Goal: Transaction & Acquisition: Purchase product/service

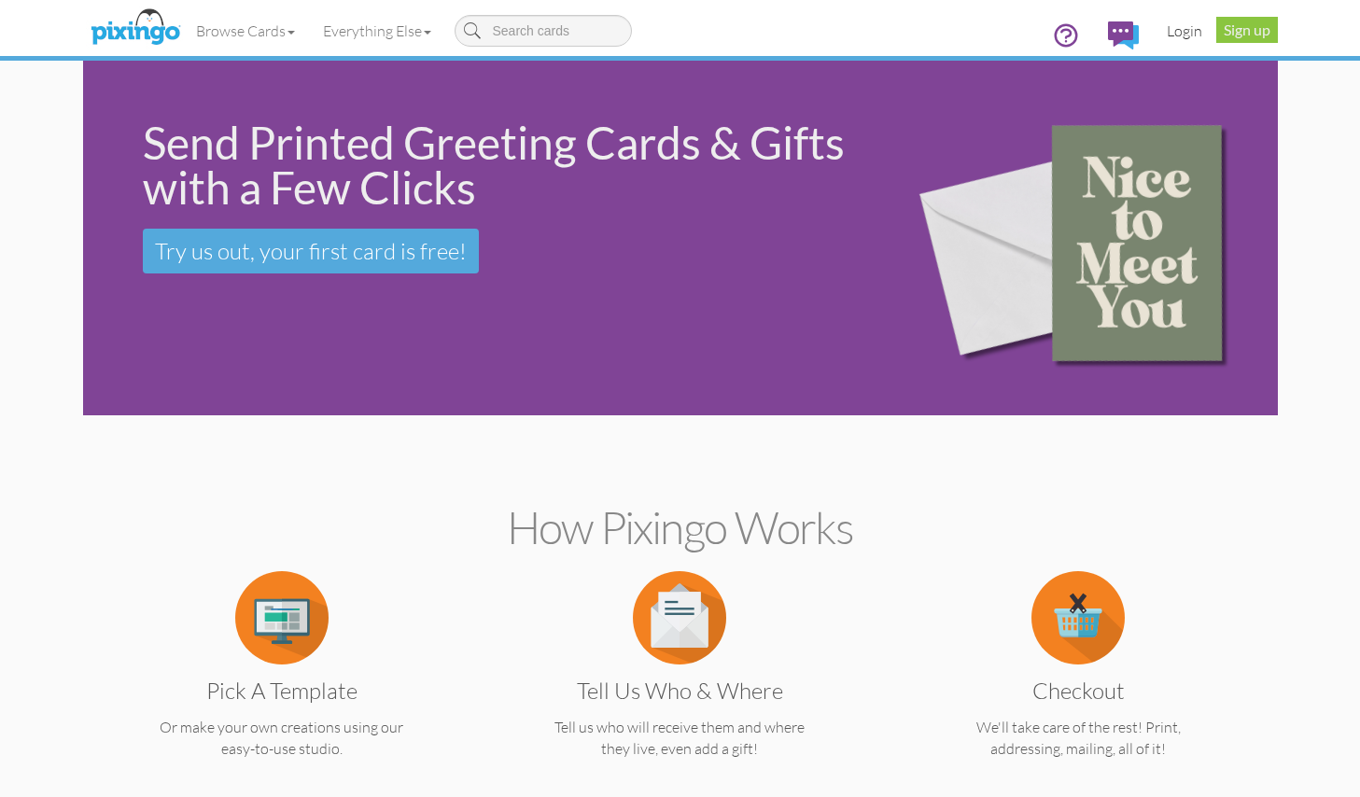
click at [1181, 27] on link "Login" at bounding box center [1183, 30] width 63 height 47
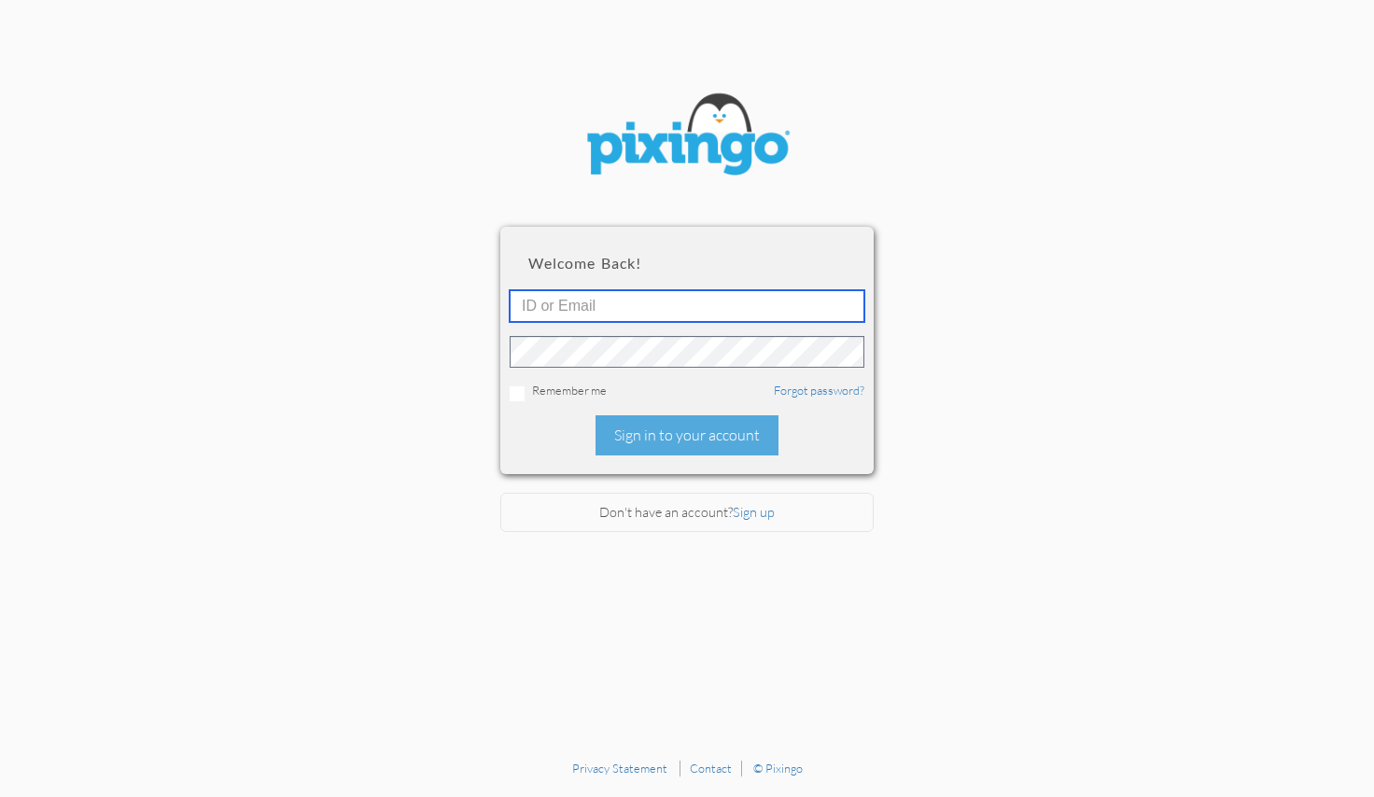
click at [663, 298] on input "text" at bounding box center [686, 306] width 355 height 32
type input "[EMAIL_ADDRESS][DOMAIN_NAME]"
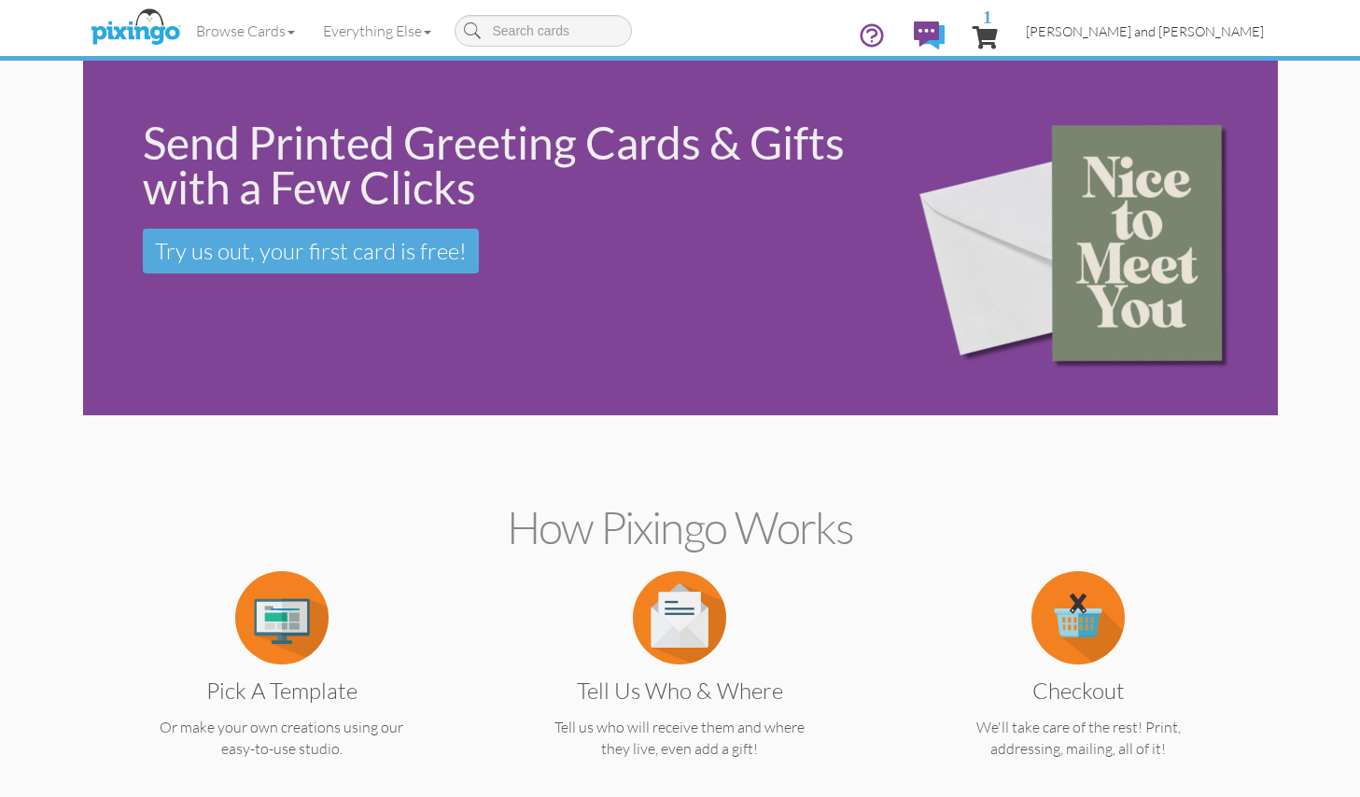
click at [1164, 31] on span "[PERSON_NAME] and [PERSON_NAME]" at bounding box center [1145, 31] width 238 height 16
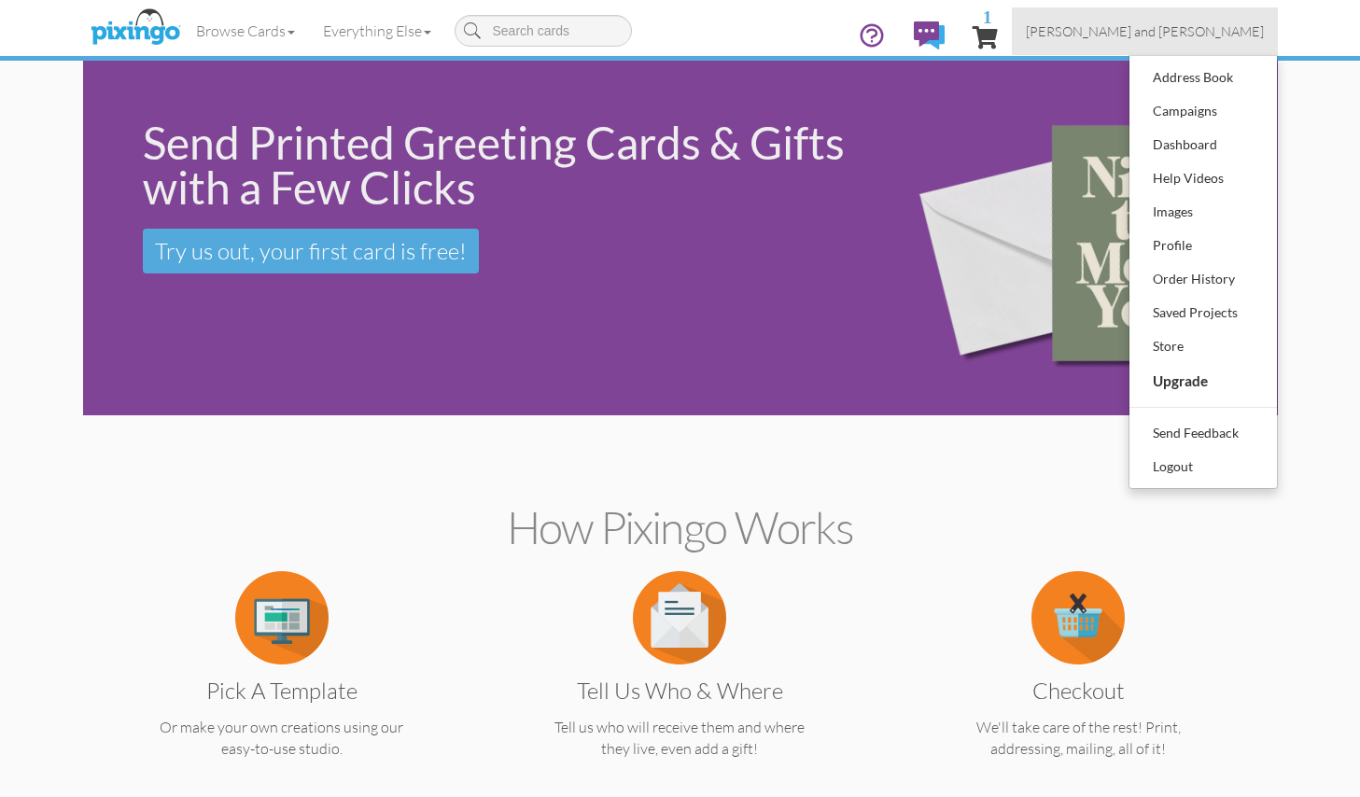
click at [998, 30] on span "1" at bounding box center [984, 37] width 25 height 22
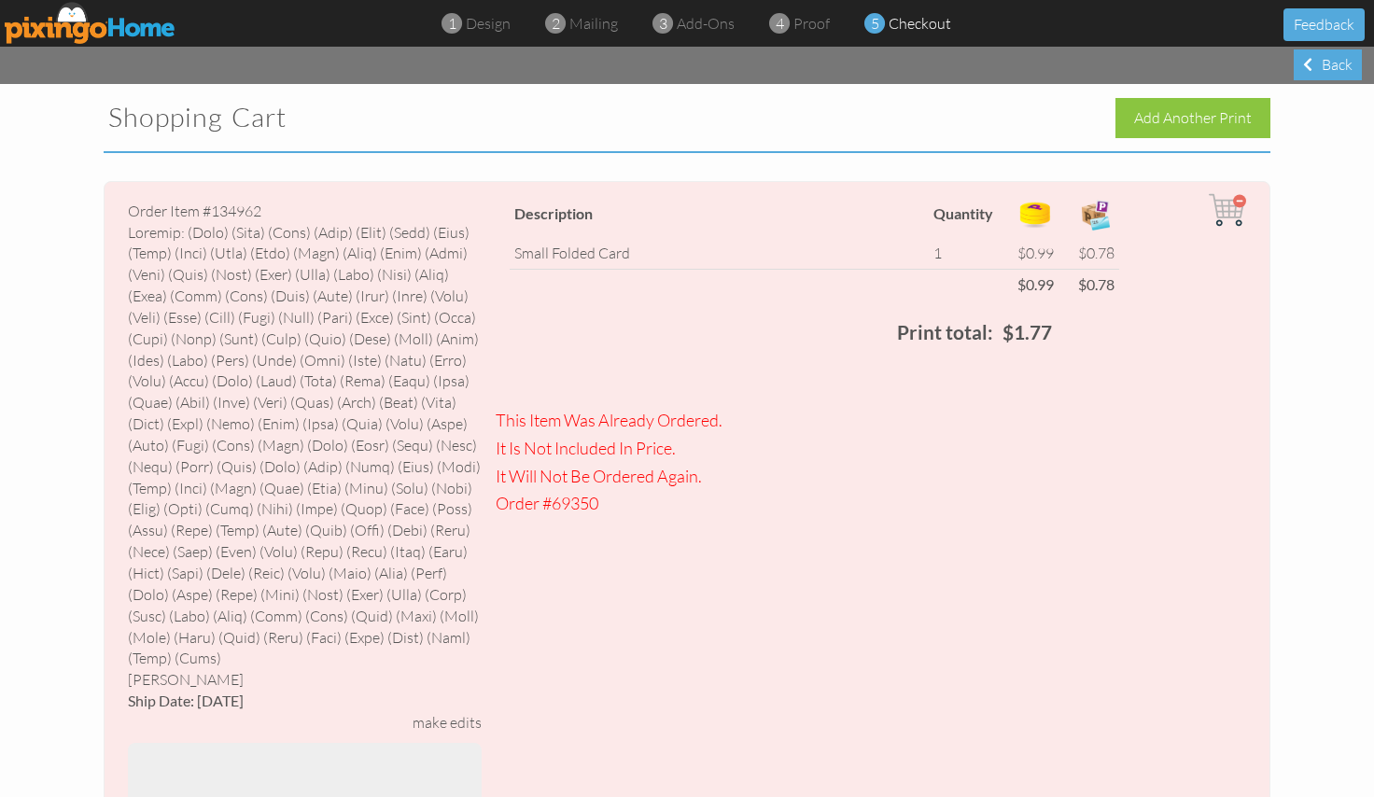
click at [1228, 193] on img at bounding box center [1226, 209] width 37 height 37
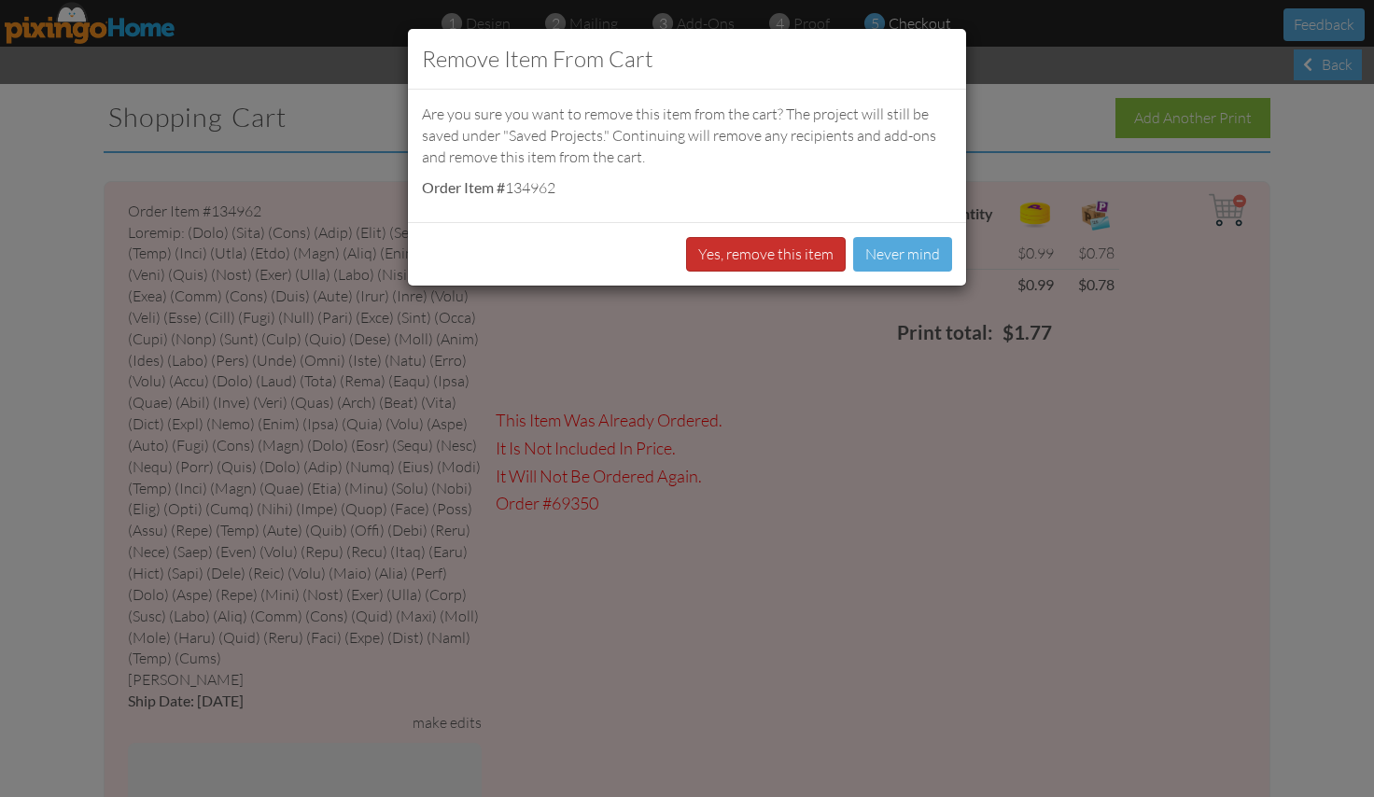
click at [796, 252] on button "Yes, remove this item" at bounding box center [766, 254] width 160 height 35
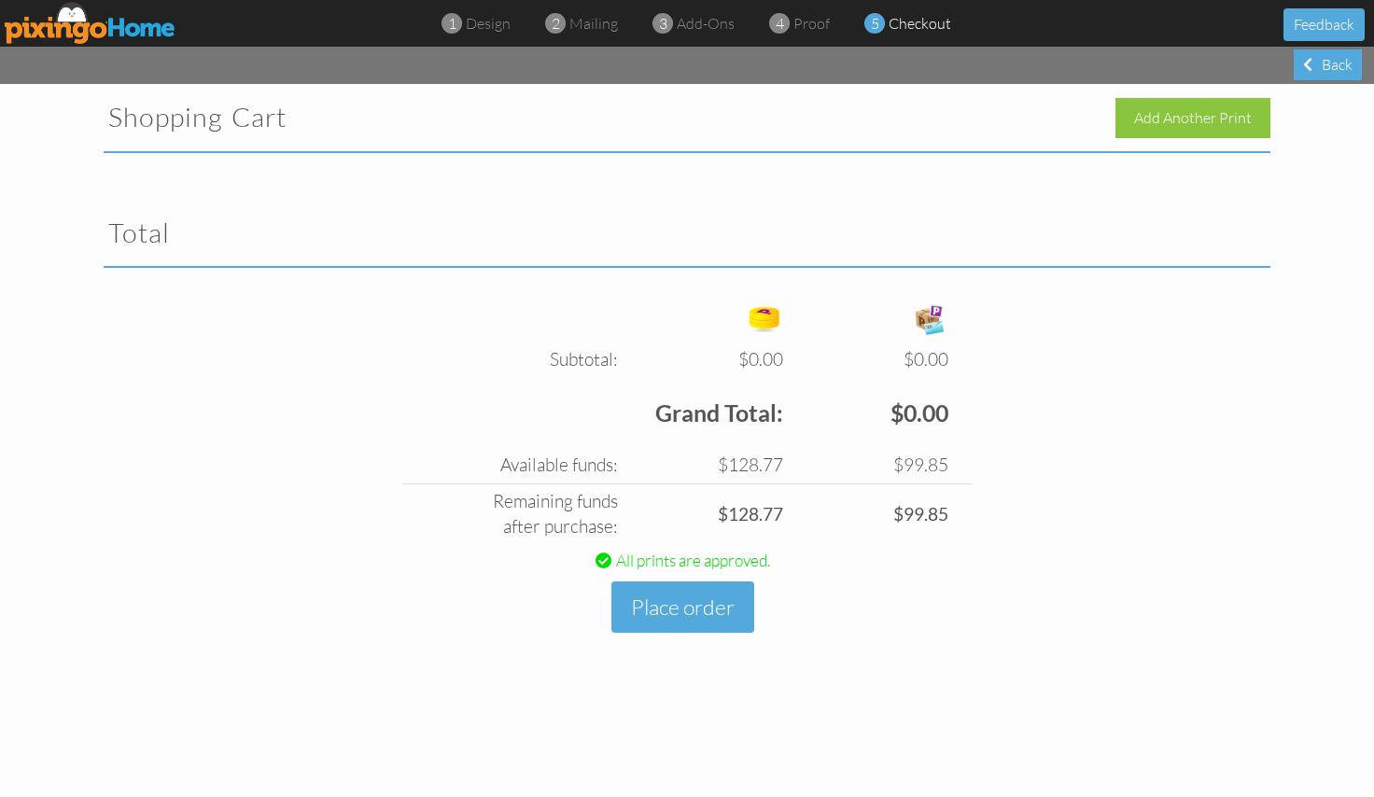
click at [113, 23] on img at bounding box center [91, 23] width 172 height 42
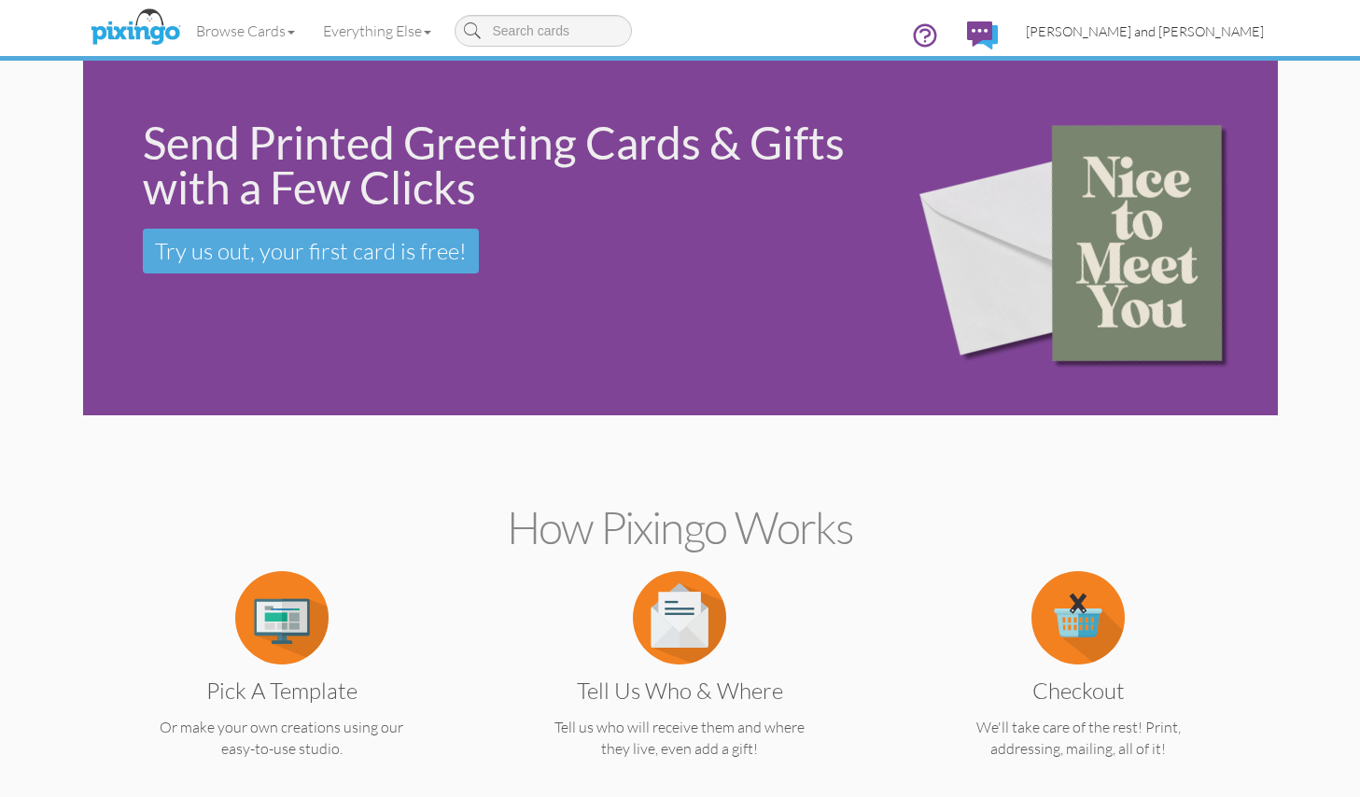
click at [1187, 26] on span "[PERSON_NAME] and [PERSON_NAME]" at bounding box center [1145, 31] width 238 height 16
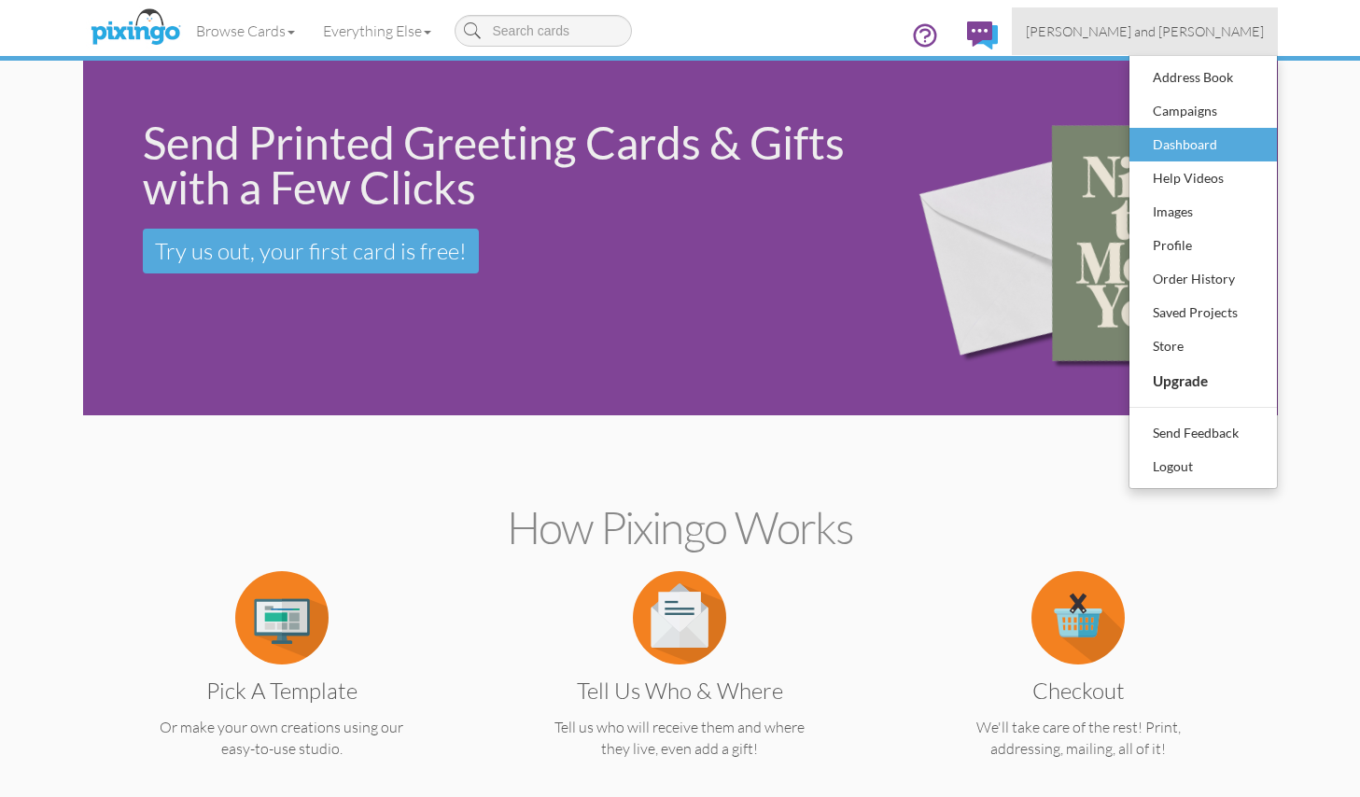
click at [1192, 143] on div "Dashboard" at bounding box center [1203, 145] width 110 height 28
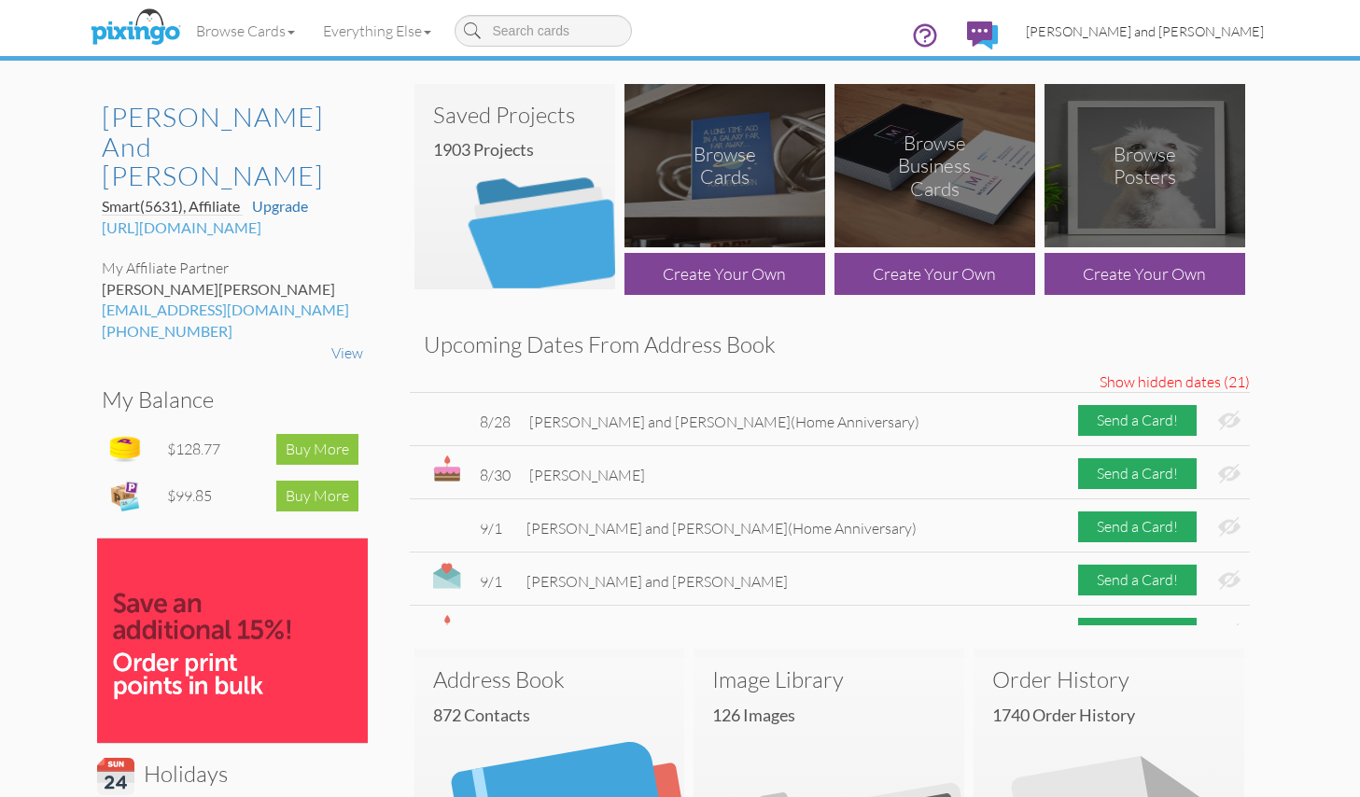
click at [1189, 37] on span "[PERSON_NAME] and [PERSON_NAME]" at bounding box center [1145, 31] width 238 height 16
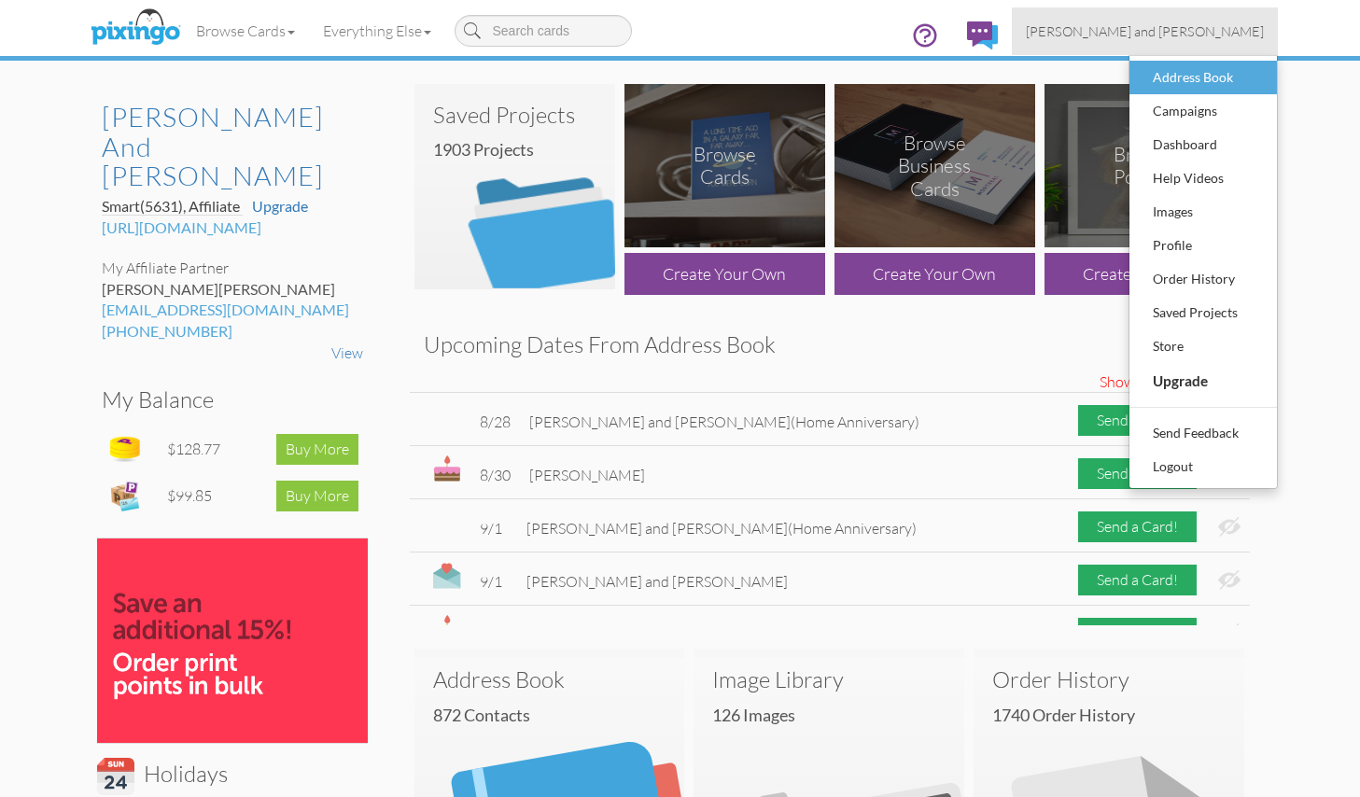
click at [1184, 63] on div "Address Book" at bounding box center [1203, 77] width 110 height 28
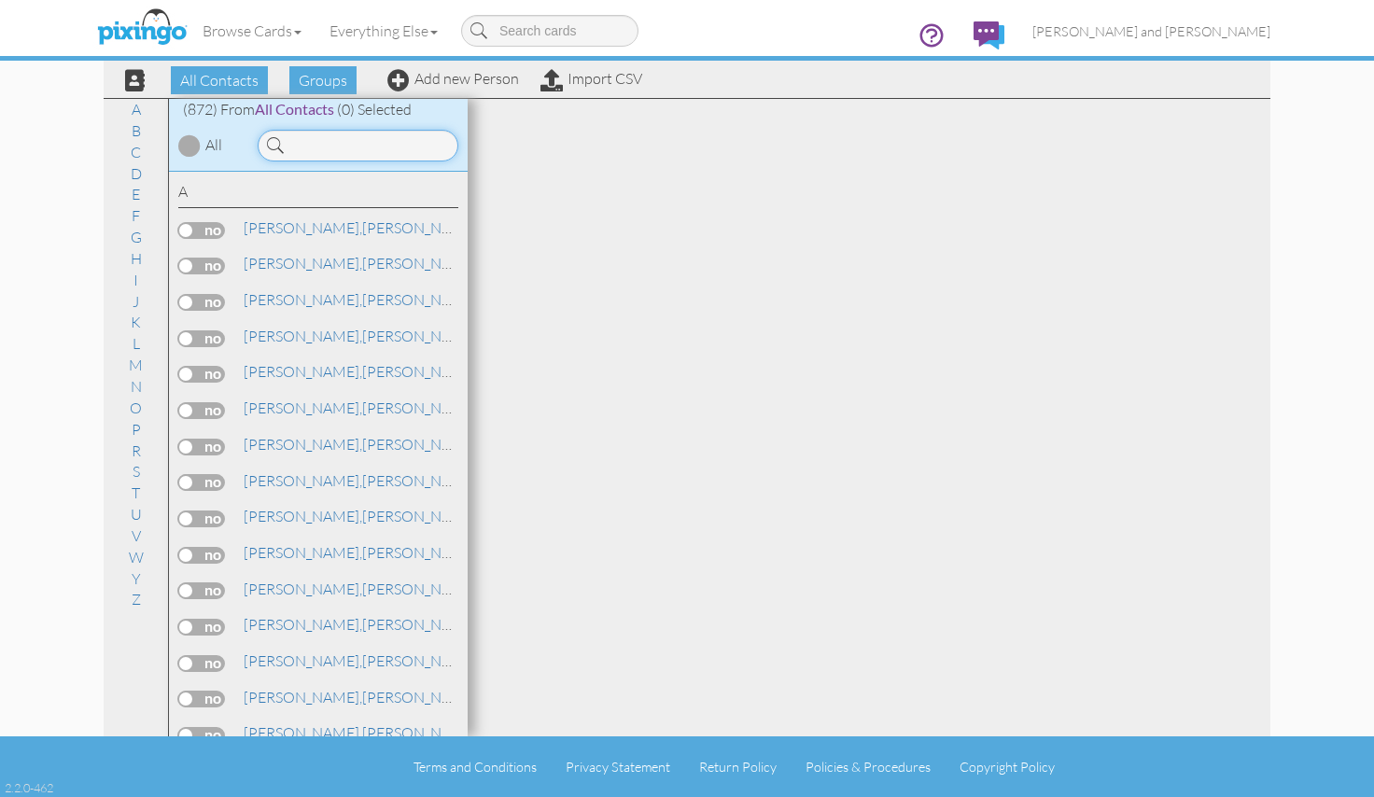
click at [373, 156] on input at bounding box center [358, 146] width 201 height 32
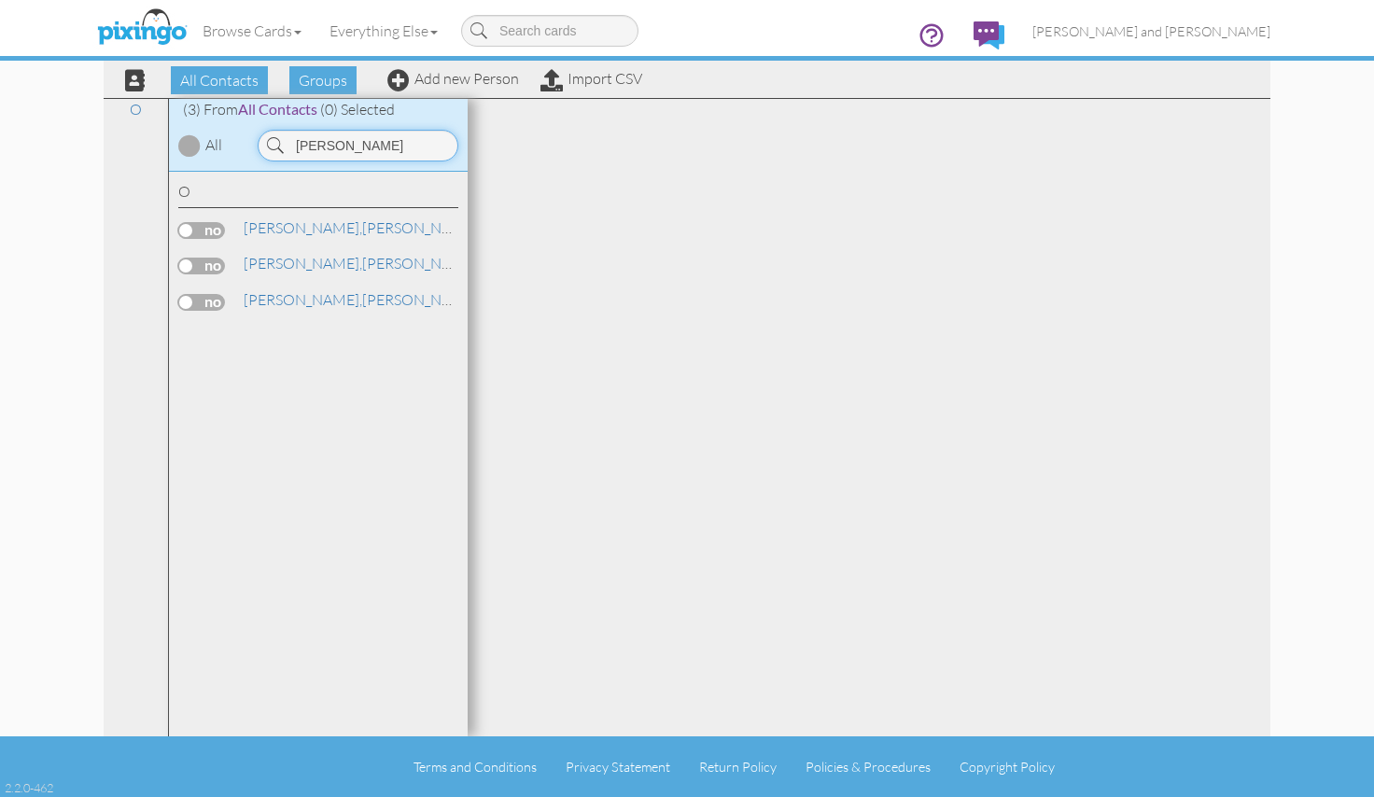
type input "[PERSON_NAME]"
click at [213, 258] on label at bounding box center [201, 266] width 47 height 17
click at [0, 0] on input "checkbox" at bounding box center [0, 0] width 0 height 0
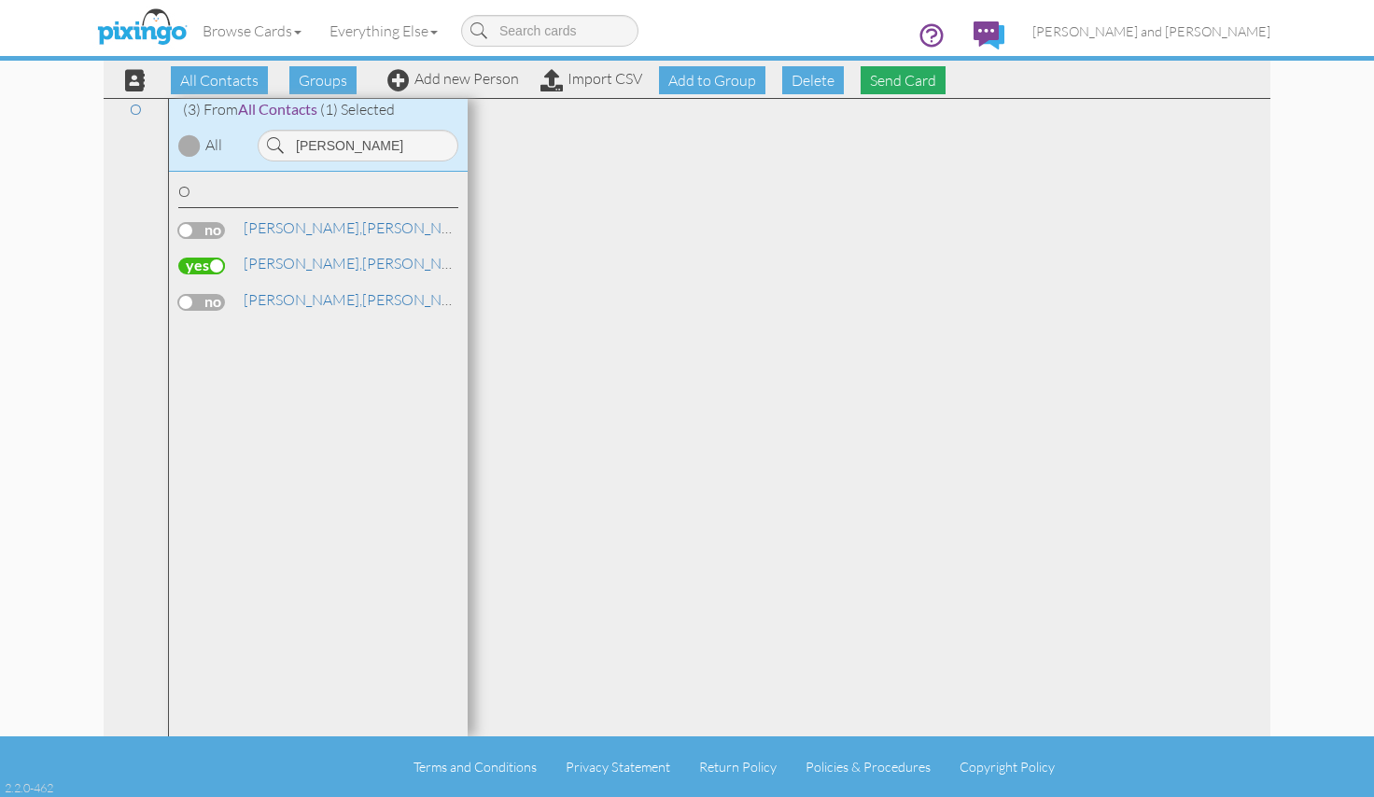
click at [899, 89] on span "Send Card" at bounding box center [902, 80] width 85 height 28
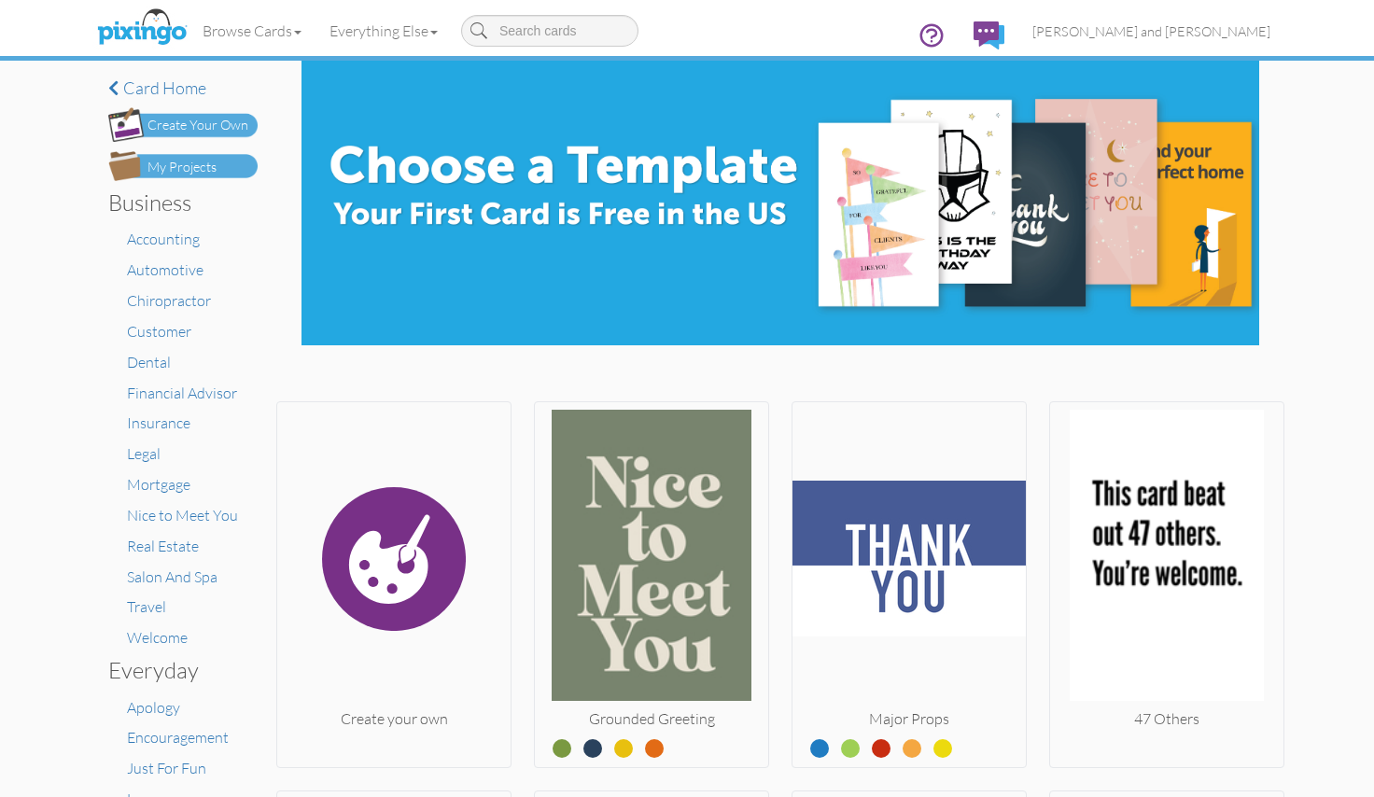
click at [155, 161] on div "My Projects" at bounding box center [181, 168] width 69 height 20
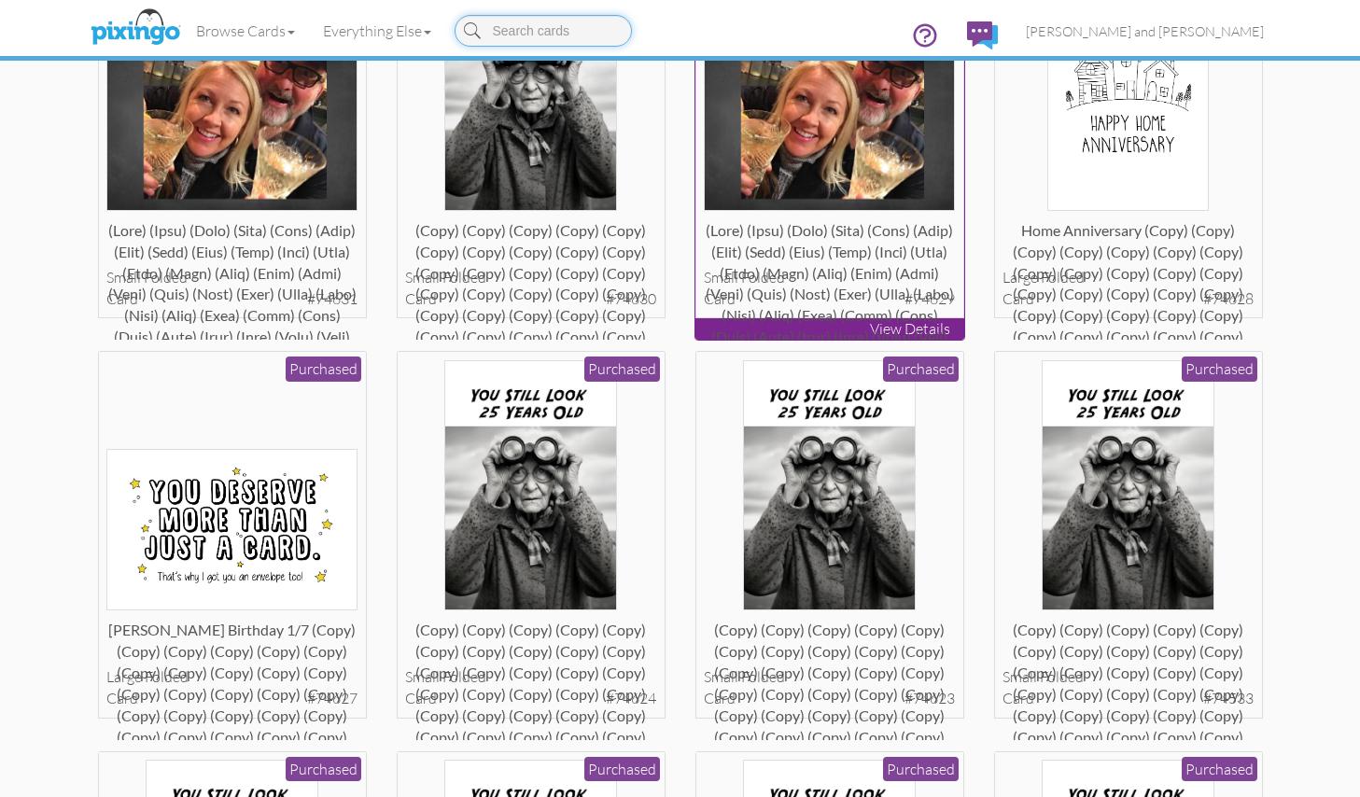
scroll to position [1034, 0]
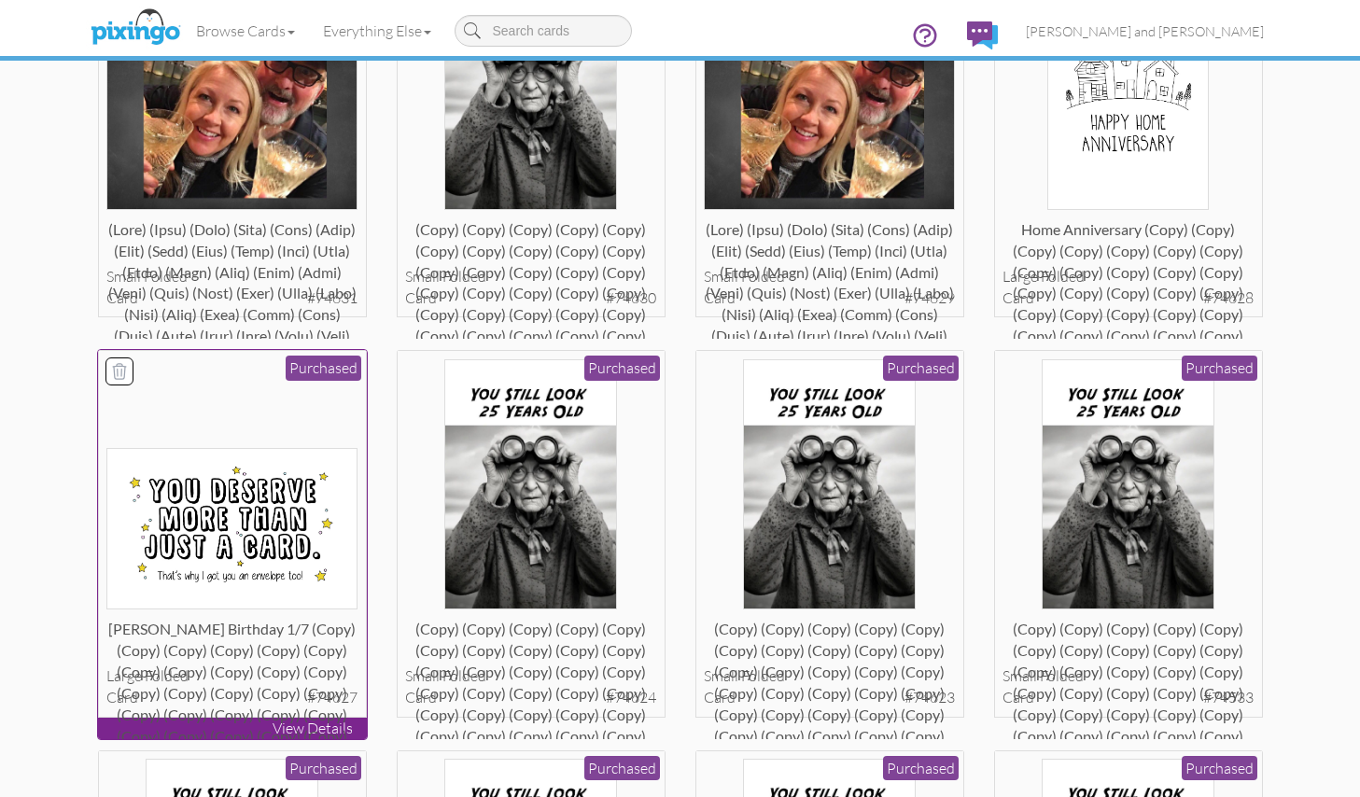
click at [346, 506] on img at bounding box center [231, 528] width 251 height 161
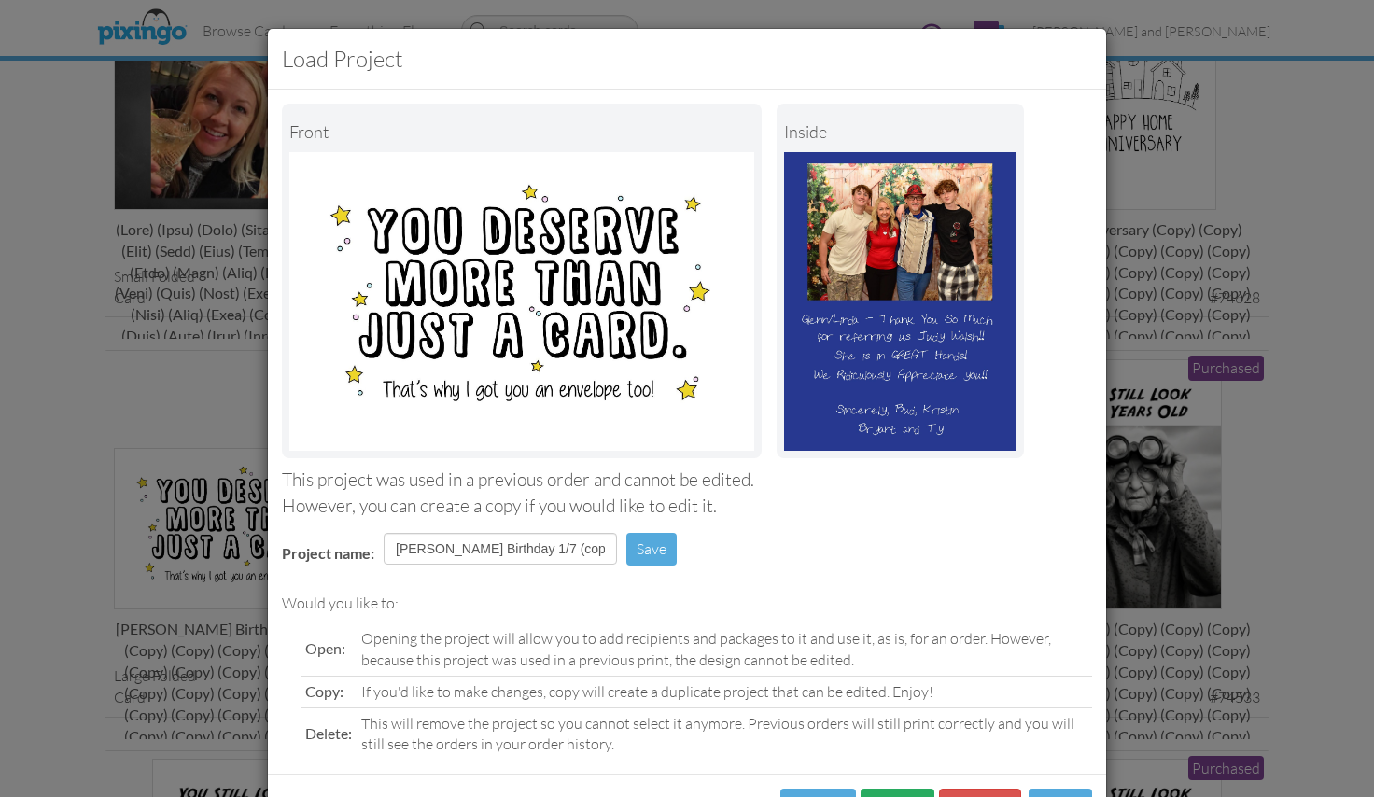
click at [879, 789] on button "Copy" at bounding box center [897, 810] width 74 height 42
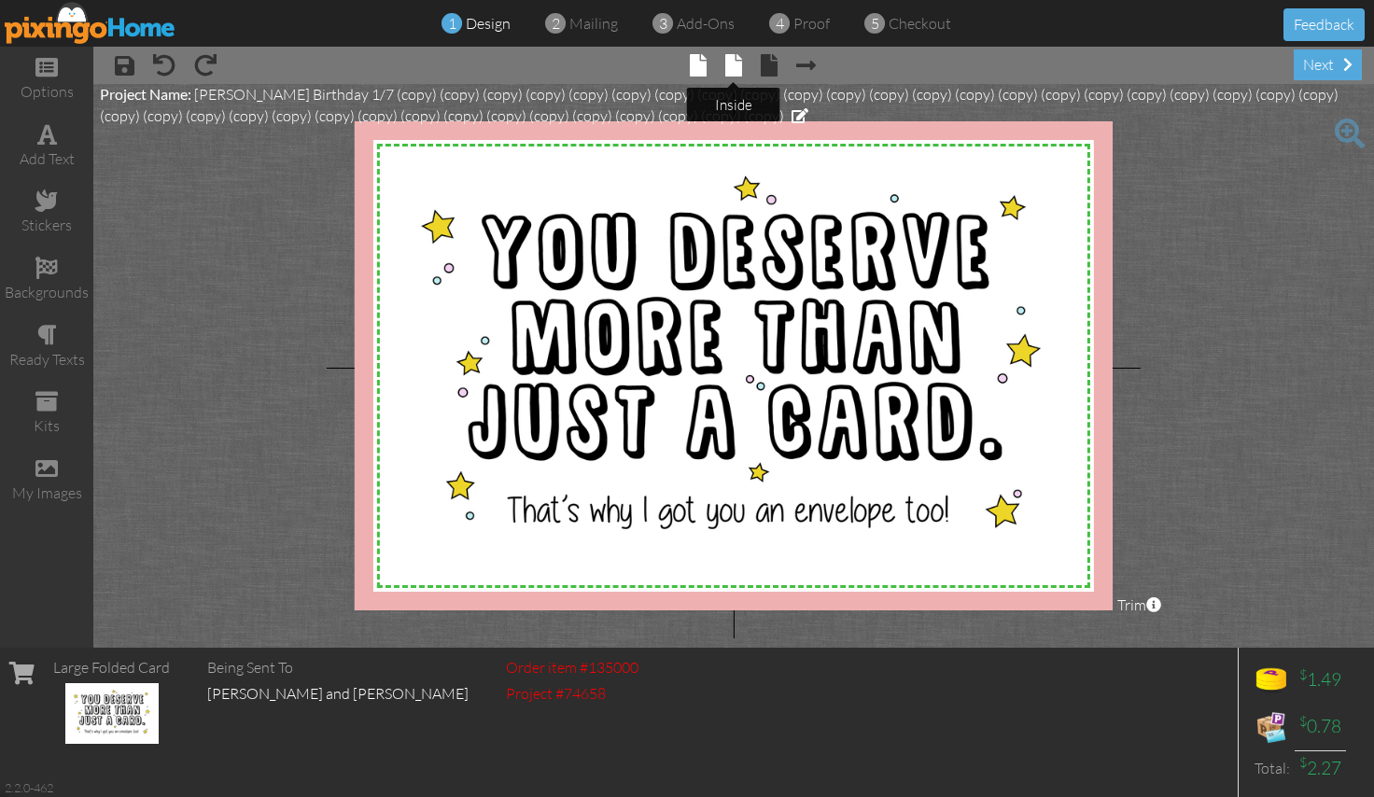
click at [737, 63] on span at bounding box center [733, 65] width 17 height 22
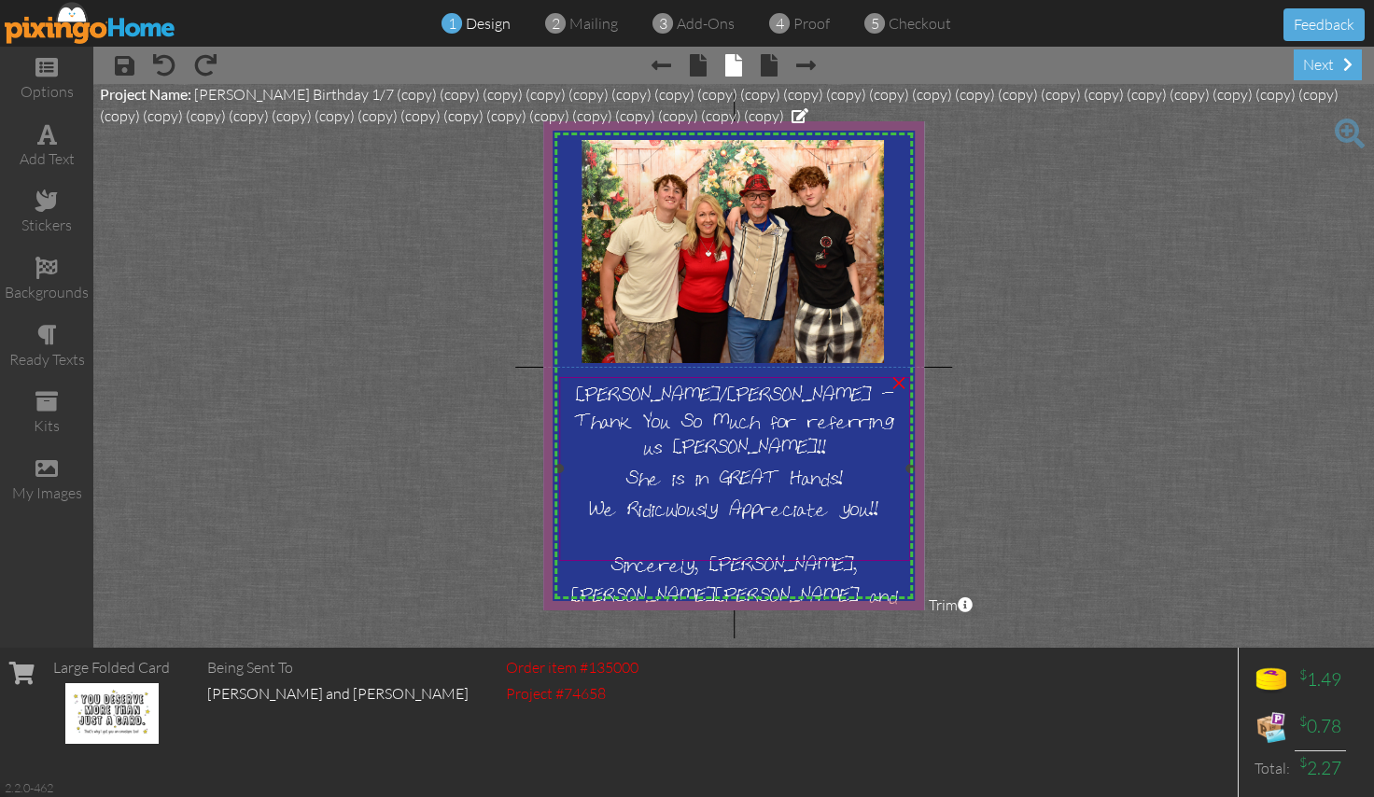
click at [719, 410] on span "[PERSON_NAME]/[PERSON_NAME] - Thank You So Much for referring us [PERSON_NAME]!" at bounding box center [734, 419] width 319 height 78
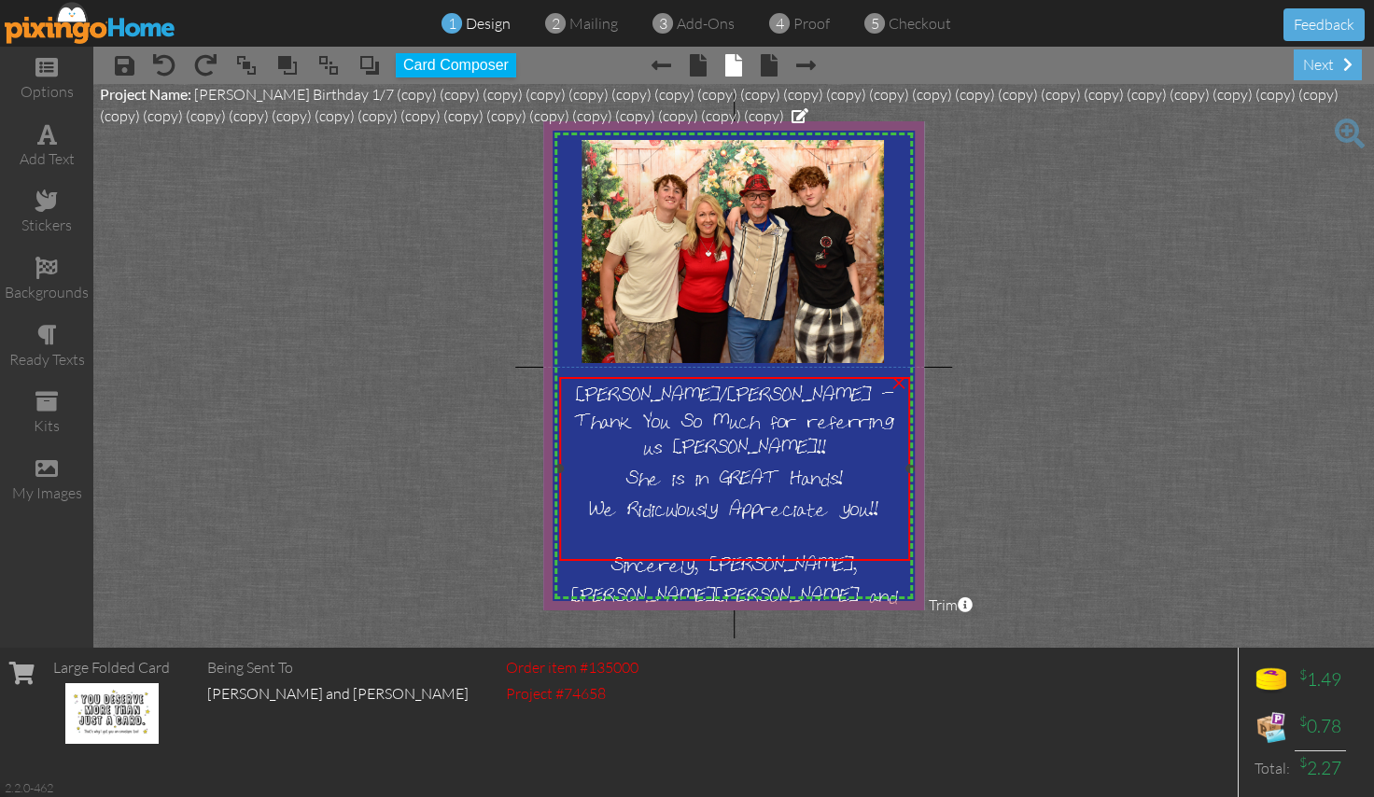
click at [719, 410] on span "[PERSON_NAME]/[PERSON_NAME] - Thank You So Much for referring us [PERSON_NAME]!" at bounding box center [734, 419] width 319 height 78
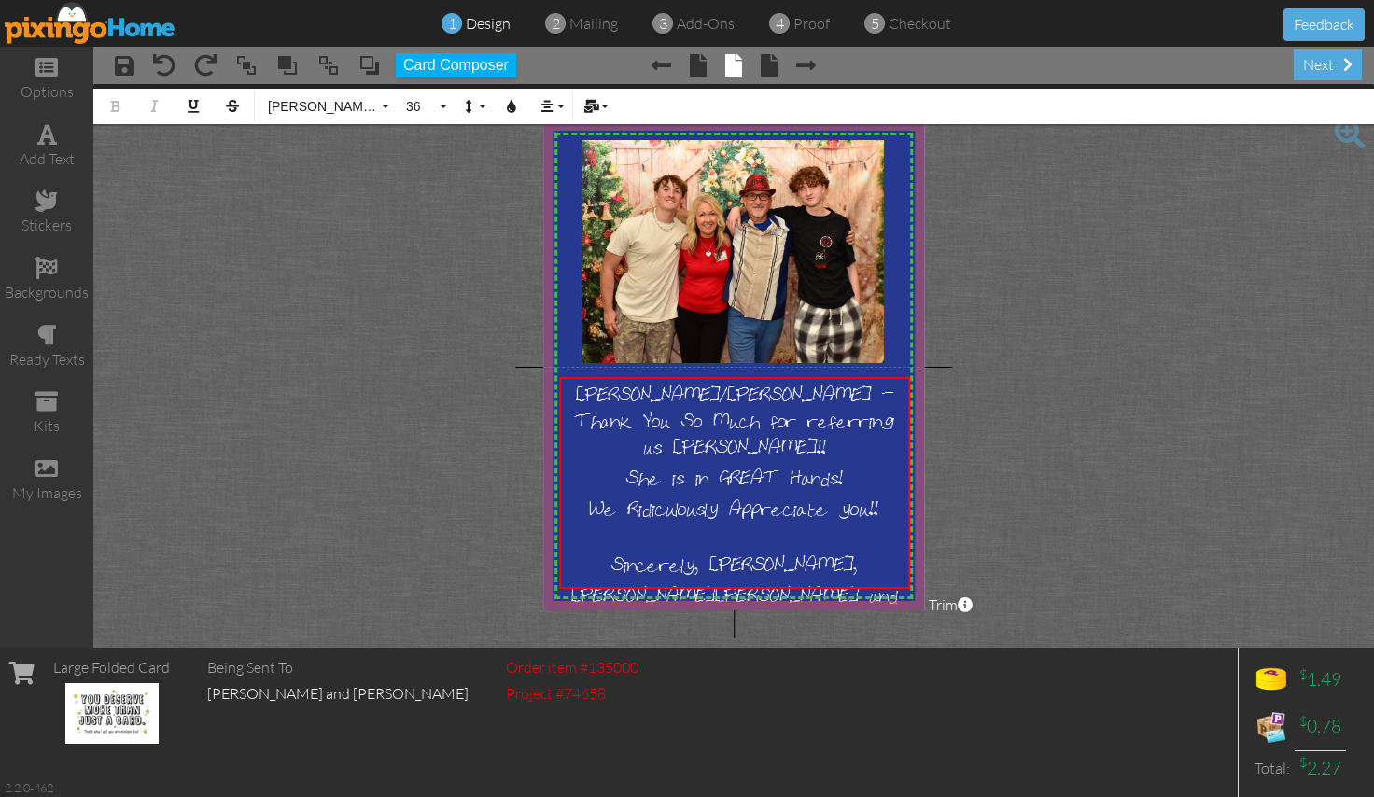
click at [86, 37] on img at bounding box center [91, 23] width 172 height 42
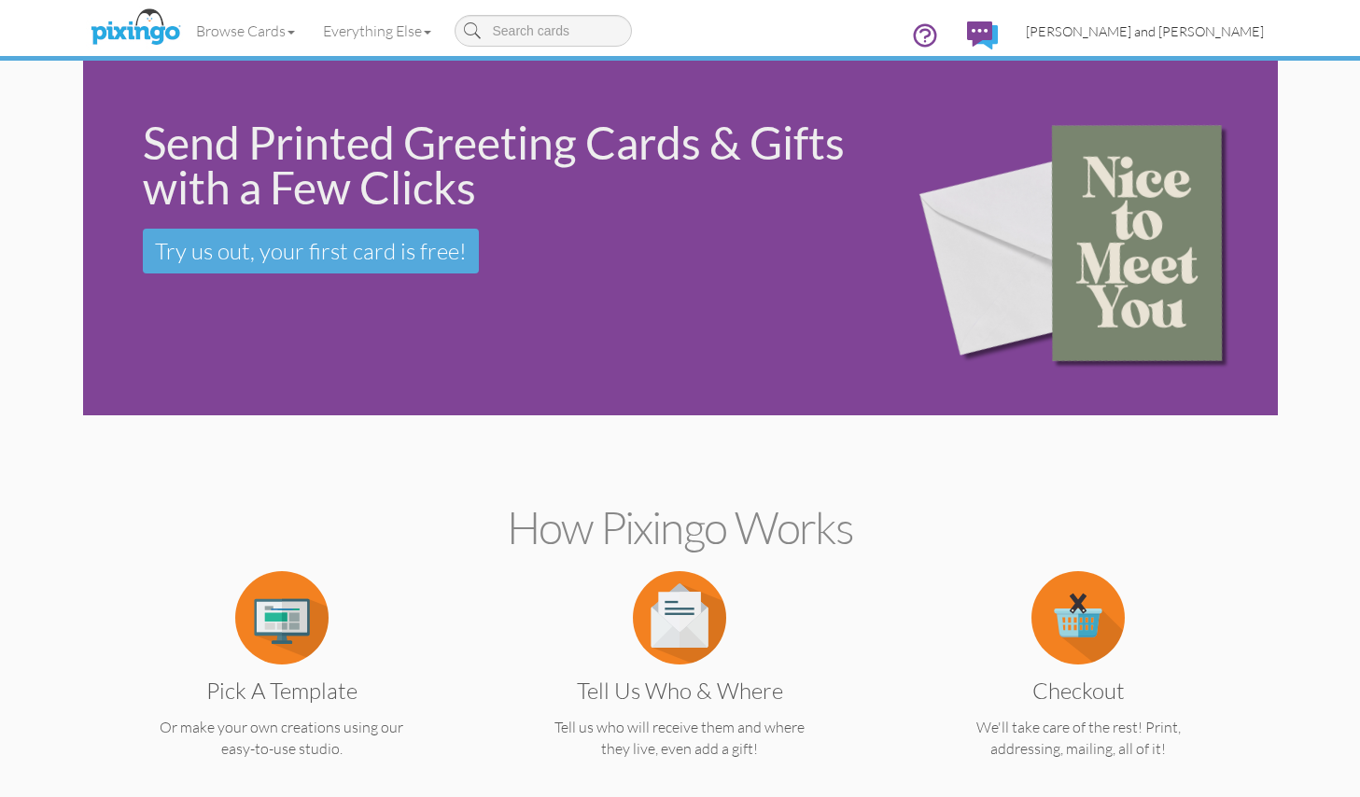
click at [1212, 29] on span "[PERSON_NAME] and [PERSON_NAME]" at bounding box center [1145, 31] width 238 height 16
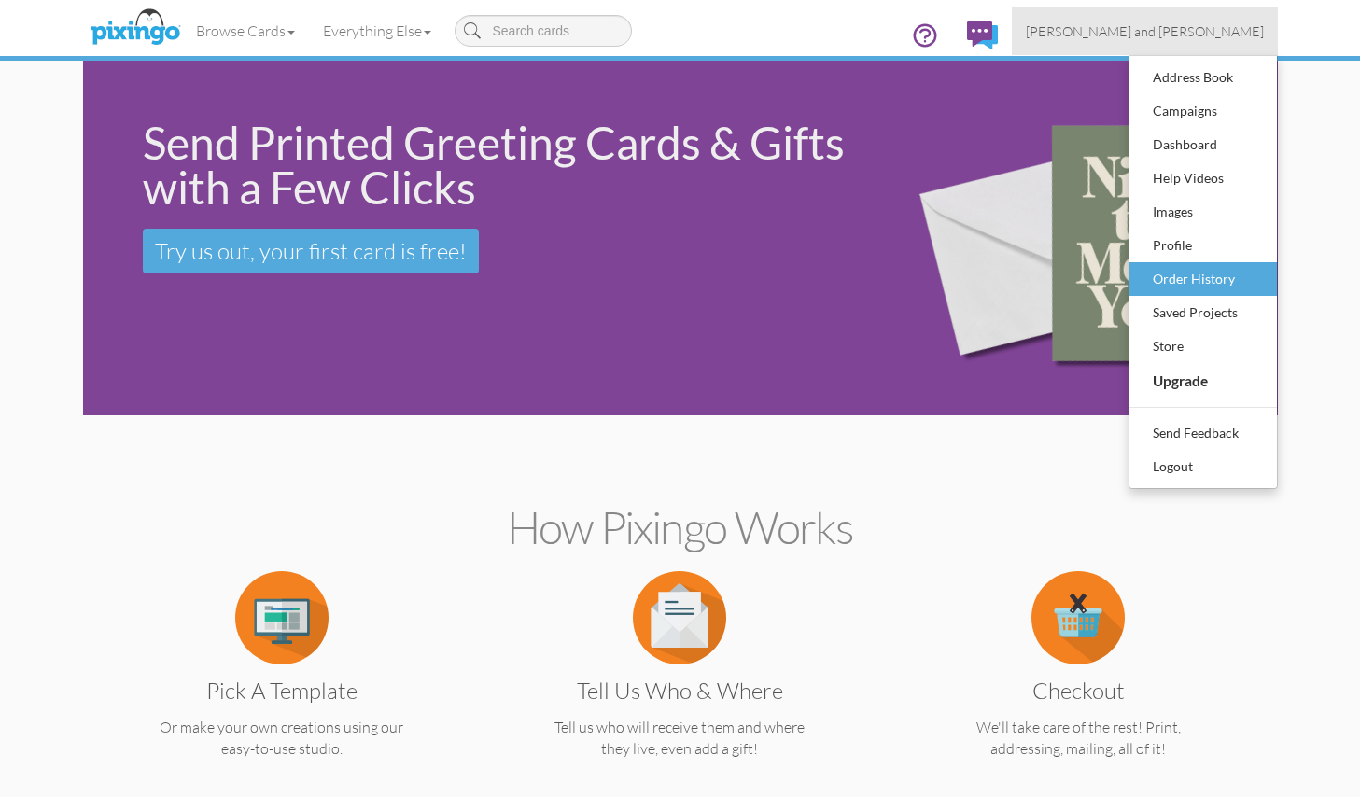
click at [1163, 270] on div "Order History" at bounding box center [1203, 279] width 110 height 28
